Goal: Transaction & Acquisition: Subscribe to service/newsletter

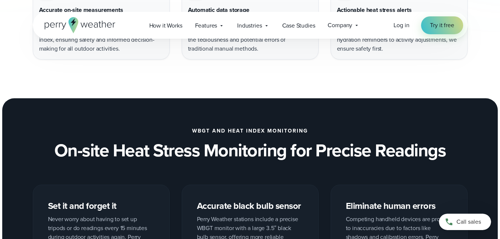
scroll to position [596, 0]
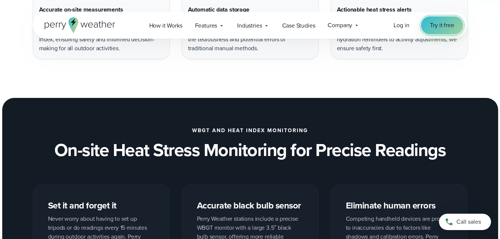
click at [431, 26] on span "Try it free" at bounding box center [442, 25] width 24 height 9
